Goal: Navigation & Orientation: Find specific page/section

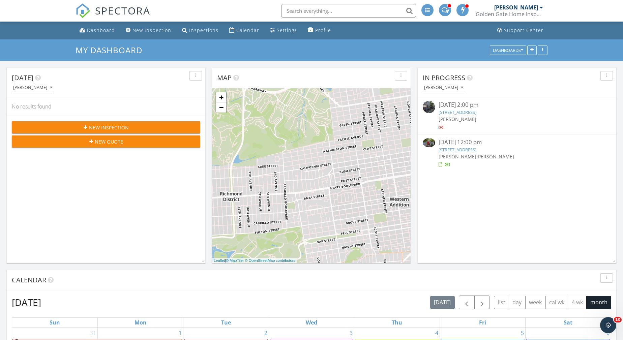
scroll to position [546, 623]
click at [470, 151] on link "[STREET_ADDRESS]" at bounding box center [458, 150] width 38 height 6
click at [475, 110] on link "843 14th St, San Francisco, CA 94114" at bounding box center [458, 112] width 38 height 6
